Goal: Obtain resource: Obtain resource

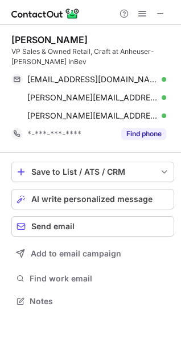
scroll to position [294, 181]
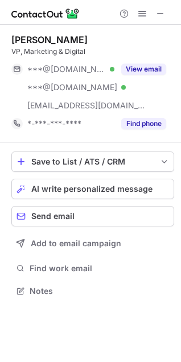
scroll to position [283, 181]
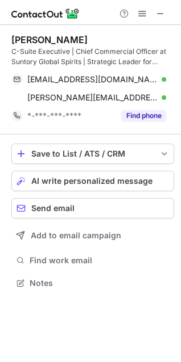
scroll to position [275, 181]
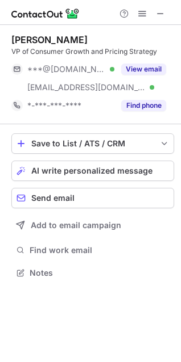
scroll to position [265, 181]
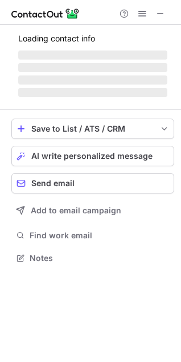
scroll to position [265, 181]
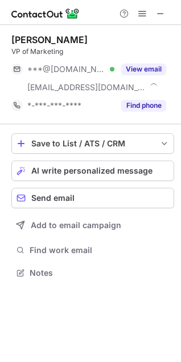
scroll to position [265, 181]
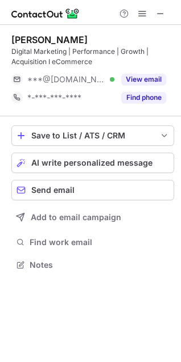
scroll to position [257, 181]
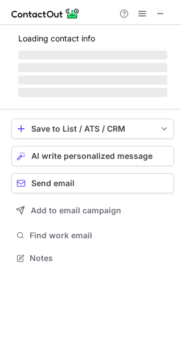
scroll to position [257, 181]
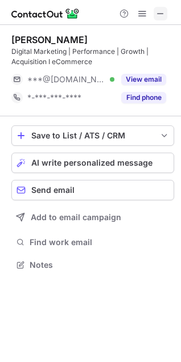
click at [165, 13] on button at bounding box center [160, 14] width 14 height 14
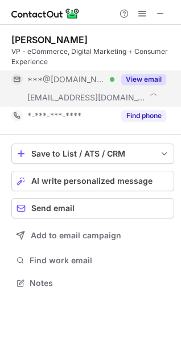
scroll to position [275, 181]
click at [145, 76] on button "View email" at bounding box center [143, 79] width 45 height 11
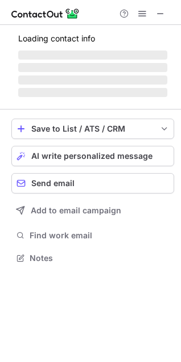
scroll to position [265, 181]
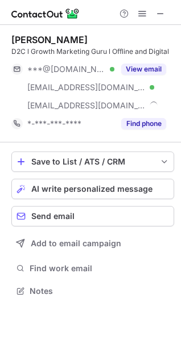
scroll to position [283, 181]
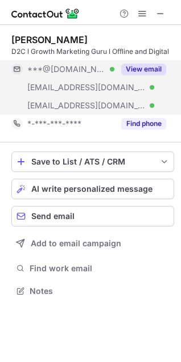
click at [156, 69] on button "View email" at bounding box center [143, 69] width 45 height 11
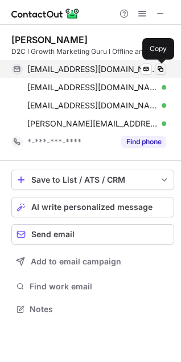
click at [157, 68] on span at bounding box center [160, 69] width 9 height 9
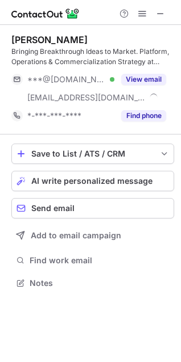
scroll to position [275, 181]
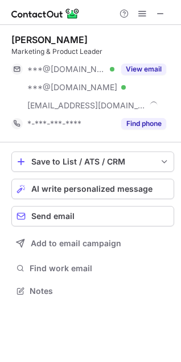
scroll to position [283, 181]
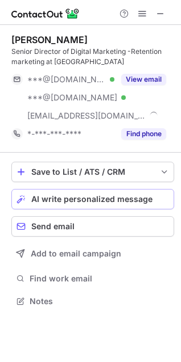
scroll to position [294, 181]
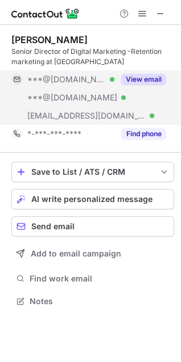
click at [140, 77] on button "View email" at bounding box center [143, 79] width 45 height 11
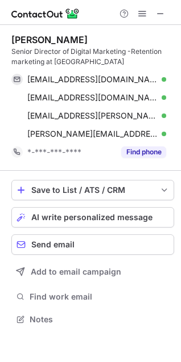
scroll to position [312, 181]
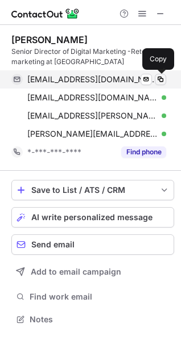
click at [156, 78] on span at bounding box center [160, 79] width 9 height 9
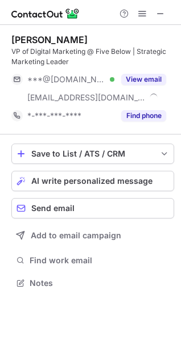
scroll to position [275, 181]
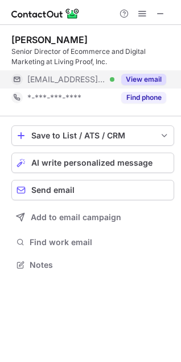
scroll to position [257, 181]
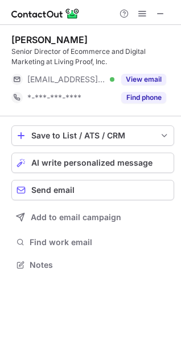
click at [108, 67] on div "Ilana Cohen Dobson Senior Director of Ecommerce and Digital Marketing at Living…" at bounding box center [92, 70] width 162 height 73
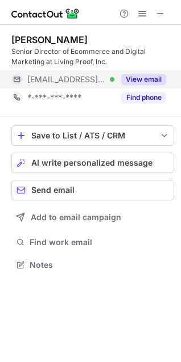
click at [133, 72] on div "View email" at bounding box center [140, 79] width 52 height 18
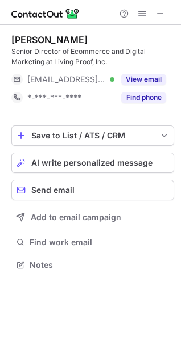
scroll to position [257, 181]
click at [160, 12] on span at bounding box center [160, 13] width 9 height 9
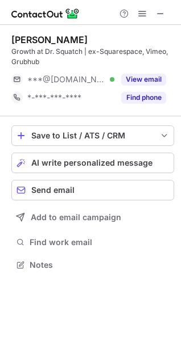
scroll to position [257, 181]
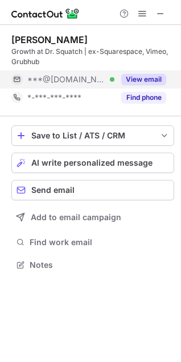
click at [137, 76] on button "View email" at bounding box center [143, 79] width 45 height 11
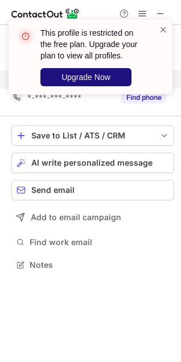
click at [111, 73] on button "Upgrade Now" at bounding box center [85, 77] width 91 height 18
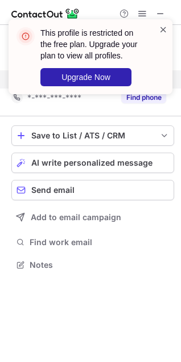
click at [163, 29] on span at bounding box center [162, 29] width 9 height 11
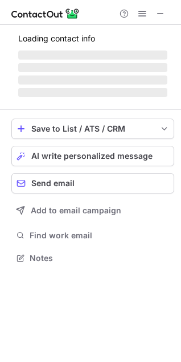
scroll to position [257, 181]
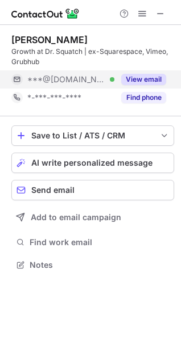
click at [135, 80] on button "View email" at bounding box center [143, 79] width 45 height 11
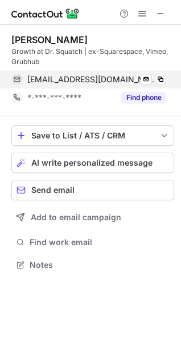
click at [161, 73] on div "bridgetschowalter@gmail.com Verified Send email Copy" at bounding box center [88, 79] width 154 height 18
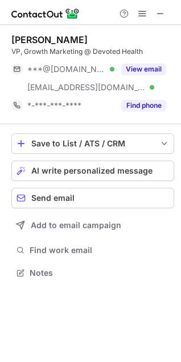
scroll to position [265, 181]
